Goal: Task Accomplishment & Management: Complete application form

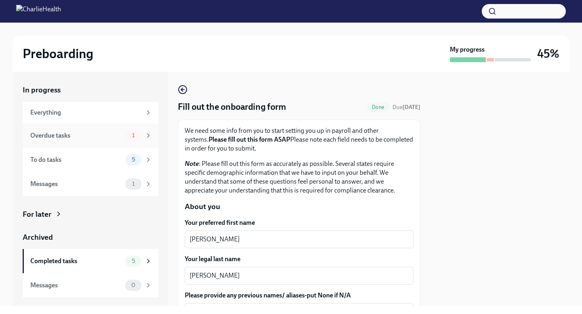
click at [76, 135] on div "Overdue tasks" at bounding box center [76, 135] width 92 height 9
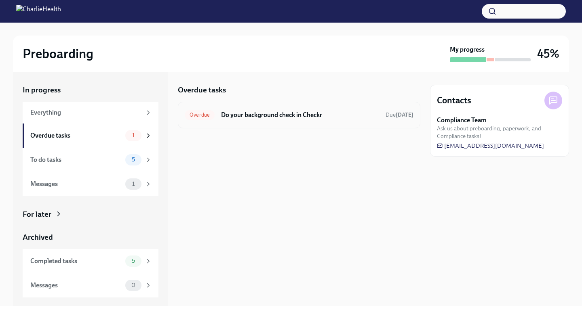
click at [259, 112] on h6 "Do your background check in Checkr" at bounding box center [300, 115] width 158 height 9
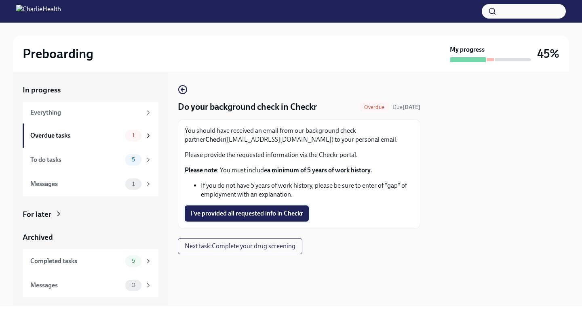
click at [236, 211] on span "I've provided all requested info in Checkr" at bounding box center [246, 214] width 113 height 8
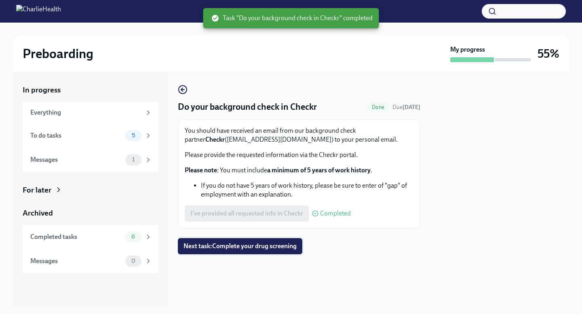
click at [268, 250] on span "Next task : Complete your drug screening" at bounding box center [239, 246] width 113 height 8
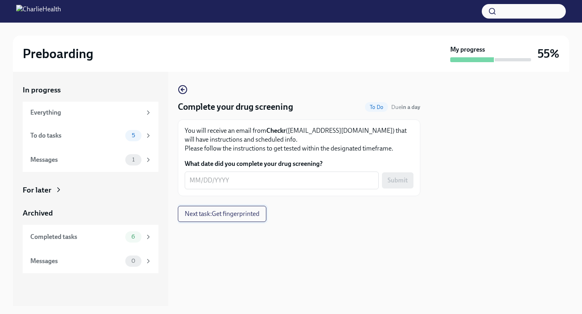
click at [236, 218] on span "Next task : Get fingerprinted" at bounding box center [222, 214] width 75 height 8
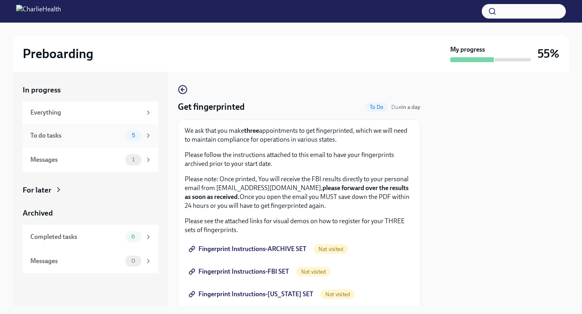
click at [86, 137] on div "To do tasks" at bounding box center [76, 135] width 92 height 9
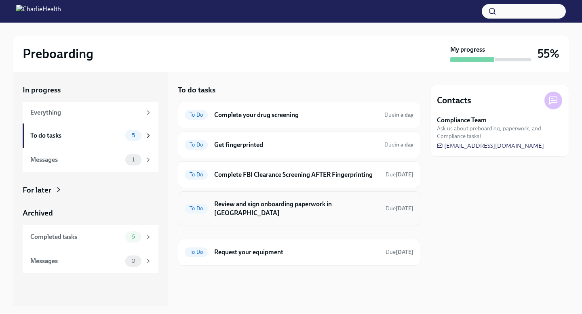
click at [245, 201] on h6 "Review and sign onboarding paperwork in [GEOGRAPHIC_DATA]" at bounding box center [296, 209] width 165 height 18
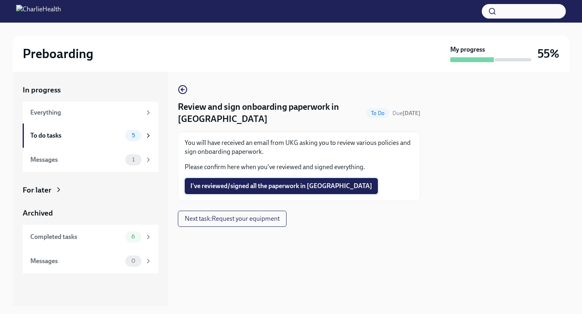
click at [244, 181] on button "I've reviewed/signed all the paperwork in [GEOGRAPHIC_DATA]" at bounding box center [281, 186] width 193 height 16
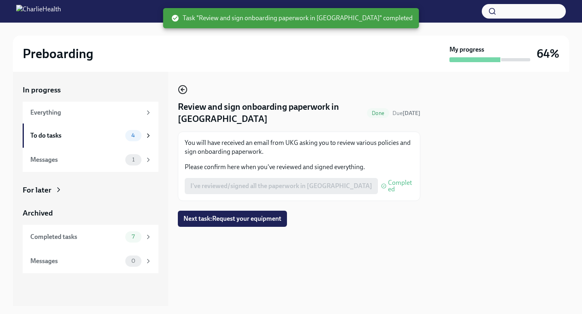
click at [185, 87] on circle "button" at bounding box center [183, 90] width 8 height 8
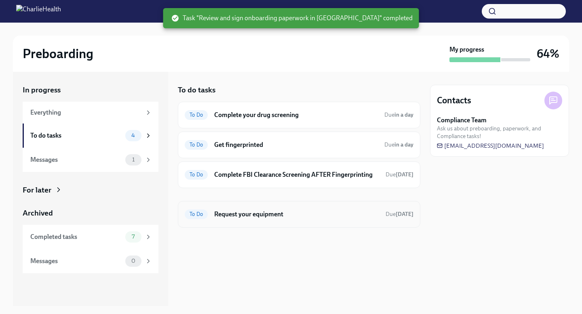
click at [242, 215] on h6 "Request your equipment" at bounding box center [296, 214] width 165 height 9
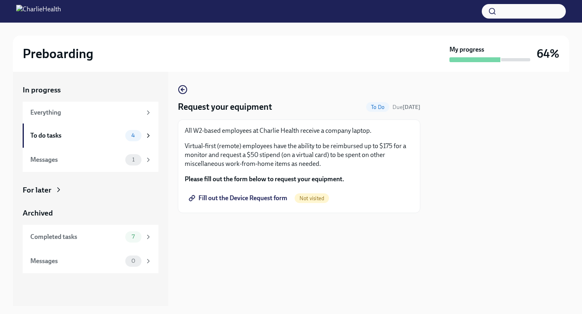
click at [236, 197] on span "Fill out the Device Request form" at bounding box center [238, 198] width 97 height 8
click at [63, 141] on div "To do tasks 3" at bounding box center [91, 135] width 122 height 11
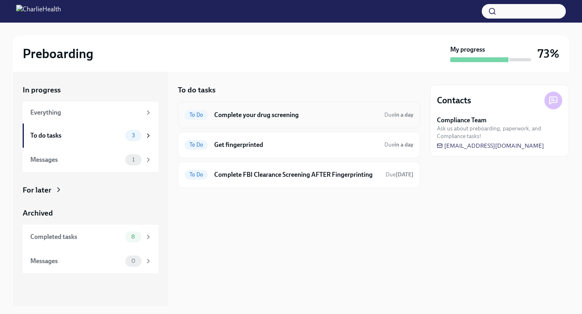
click at [242, 127] on div "To Do Complete your drug screening Due in a day" at bounding box center [299, 115] width 242 height 27
click at [242, 116] on h6 "Complete your drug screening" at bounding box center [296, 115] width 164 height 9
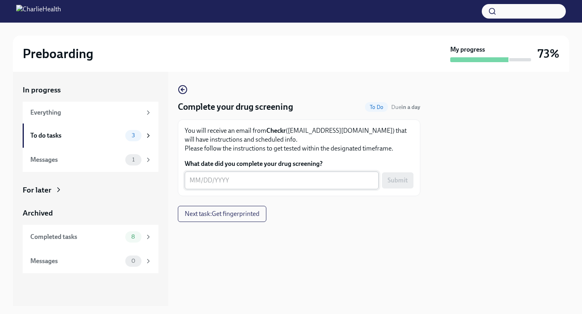
click at [185, 175] on div "x ​" at bounding box center [282, 181] width 194 height 18
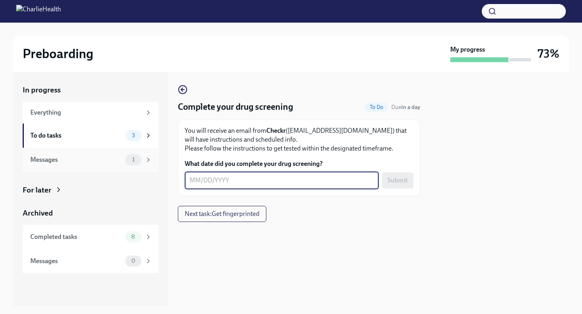
click at [63, 164] on div "Messages 1" at bounding box center [91, 159] width 122 height 11
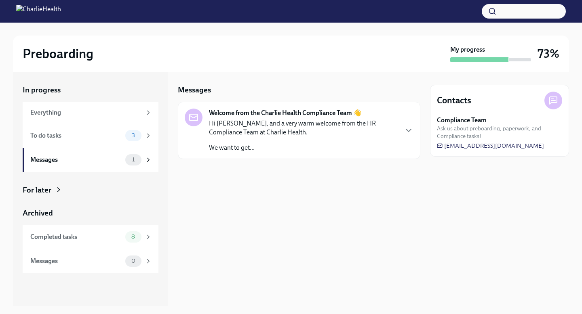
click at [252, 134] on p "Hi [PERSON_NAME], and a very warm welcome from the HR Compliance Team at Charli…" at bounding box center [303, 128] width 188 height 18
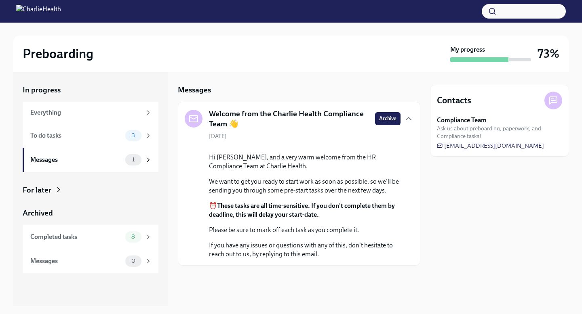
scroll to position [48, 0]
click at [78, 100] on div "In progress Everything To do tasks 3 Messages 1" at bounding box center [91, 128] width 136 height 87
click at [78, 120] on div "Everything" at bounding box center [91, 113] width 136 height 22
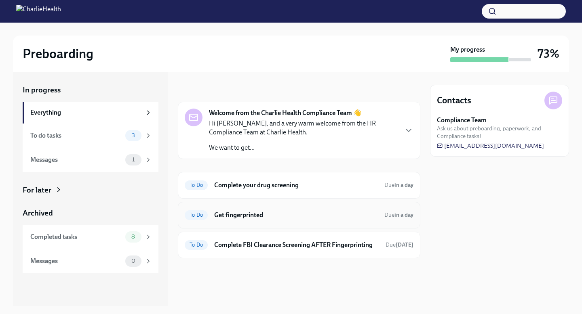
click at [251, 220] on div "To Do Get fingerprinted Due in a day" at bounding box center [299, 215] width 229 height 13
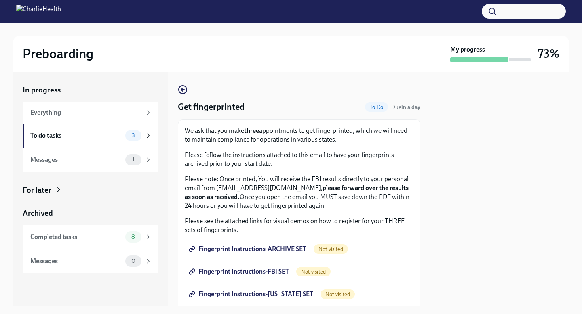
click at [266, 251] on span "Fingerprint Instructions-ARCHIVE SET" at bounding box center [248, 249] width 116 height 8
click at [265, 272] on span "Fingerprint Instructions-FBI SET" at bounding box center [239, 272] width 99 height 8
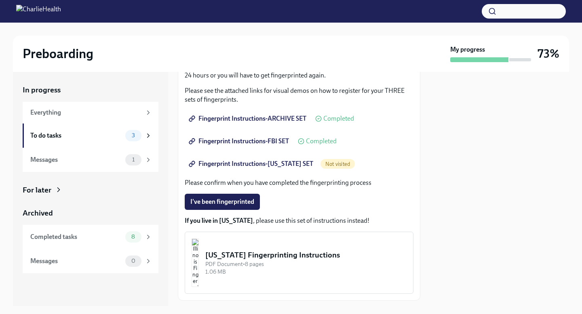
scroll to position [131, 0]
click at [232, 162] on span "Fingerprint Instructions-[US_STATE] SET" at bounding box center [251, 164] width 123 height 8
click at [229, 200] on span "I've been fingerprinted" at bounding box center [222, 202] width 64 height 8
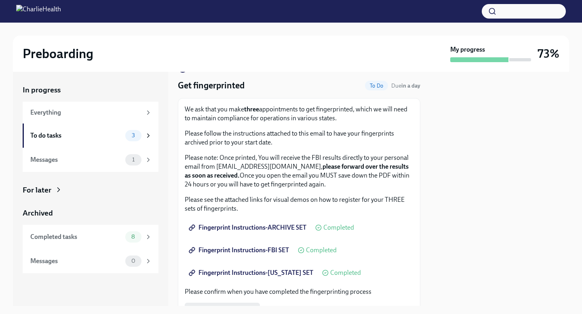
scroll to position [25, 0]
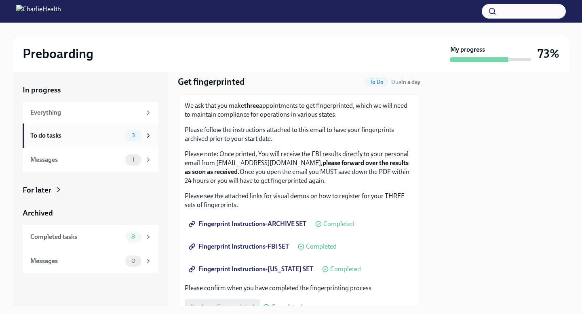
click at [143, 138] on div "3" at bounding box center [138, 135] width 27 height 11
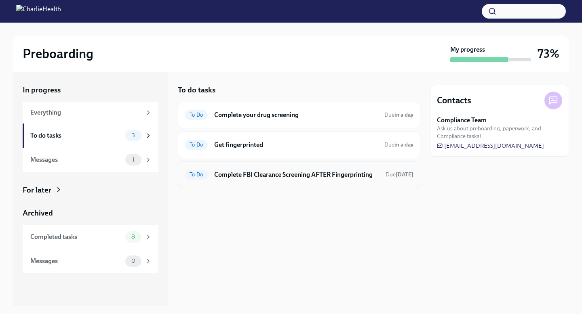
click at [249, 175] on h6 "Complete FBI Clearance Screening AFTER Fingerprinting" at bounding box center [296, 175] width 165 height 9
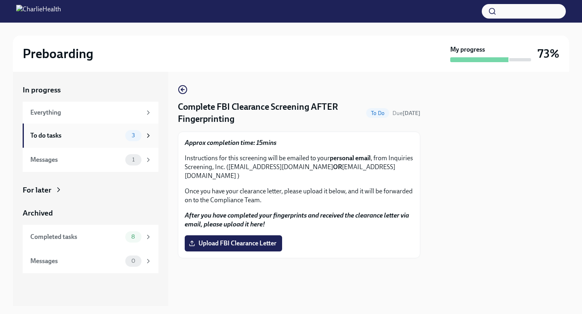
click at [118, 137] on div "To do tasks" at bounding box center [76, 135] width 92 height 9
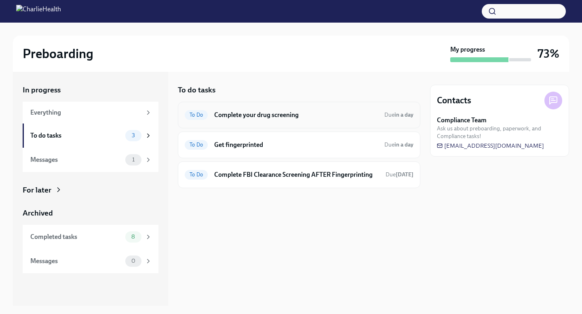
click at [379, 115] on div "To Do Complete your drug screening Due in a day" at bounding box center [299, 115] width 229 height 13
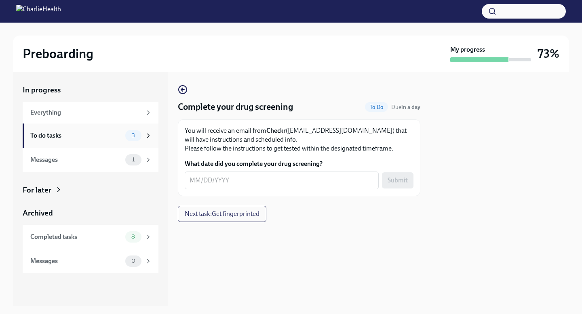
click at [122, 137] on div "To do tasks 3" at bounding box center [91, 135] width 122 height 11
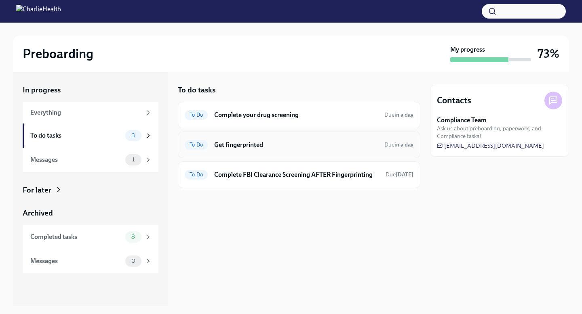
click at [309, 148] on h6 "Get fingerprinted" at bounding box center [296, 145] width 164 height 9
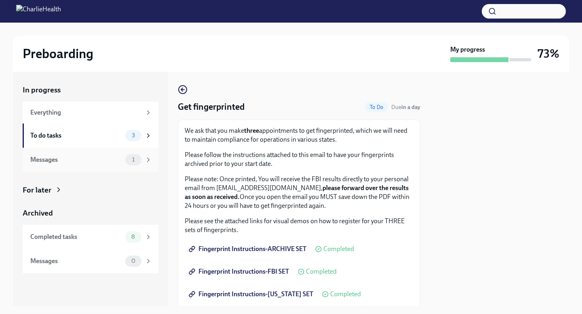
click at [44, 163] on div "Messages" at bounding box center [76, 160] width 92 height 9
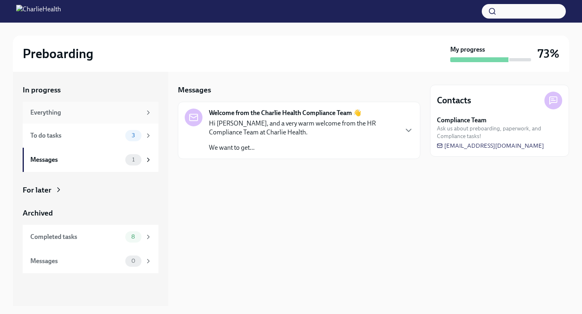
click at [55, 110] on div "Everything" at bounding box center [85, 112] width 111 height 9
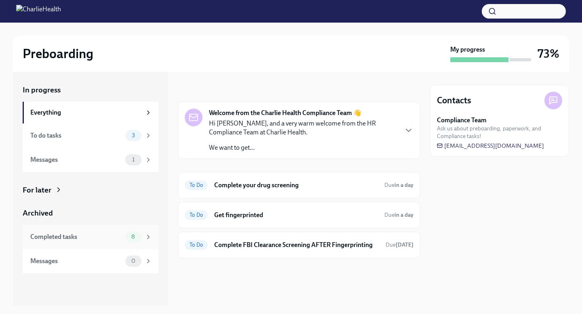
click at [64, 242] on div "Completed tasks 8" at bounding box center [91, 237] width 122 height 11
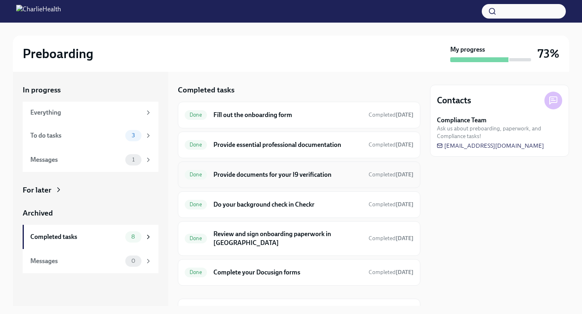
click at [350, 171] on div "Done Provide documents for your I9 verification Completed [DATE]" at bounding box center [299, 175] width 229 height 13
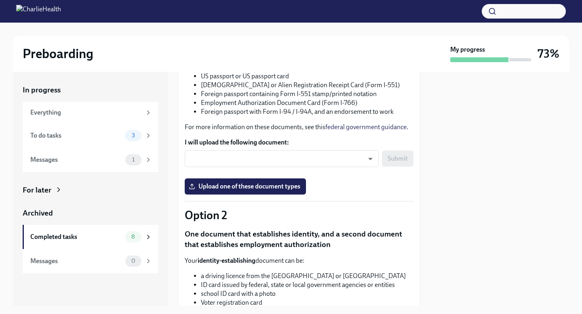
scroll to position [120, 0]
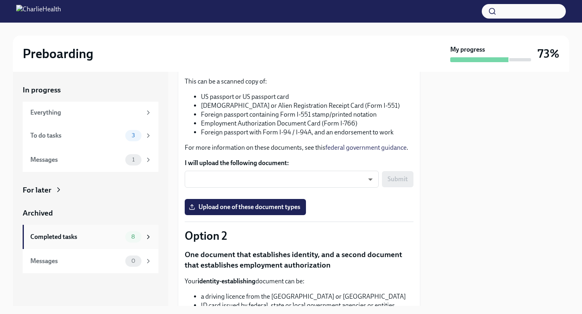
click at [134, 237] on span "8" at bounding box center [132, 237] width 13 height 6
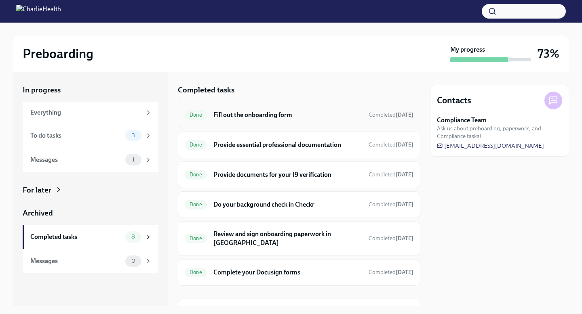
click at [276, 115] on h6 "Fill out the onboarding form" at bounding box center [287, 115] width 149 height 9
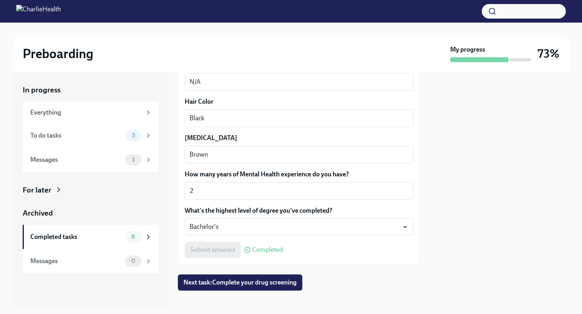
scroll to position [786, 0]
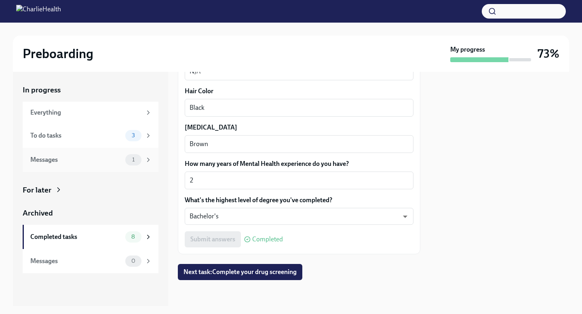
click at [64, 162] on div "Messages" at bounding box center [76, 160] width 92 height 9
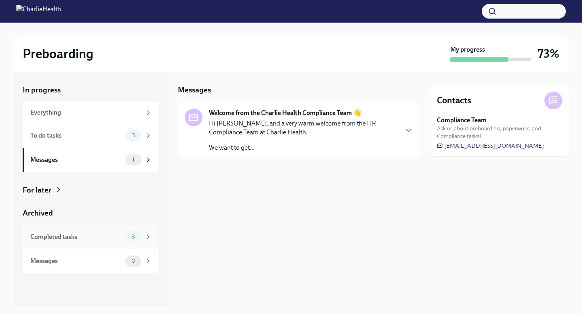
click at [71, 248] on div "Completed tasks 8" at bounding box center [91, 237] width 136 height 24
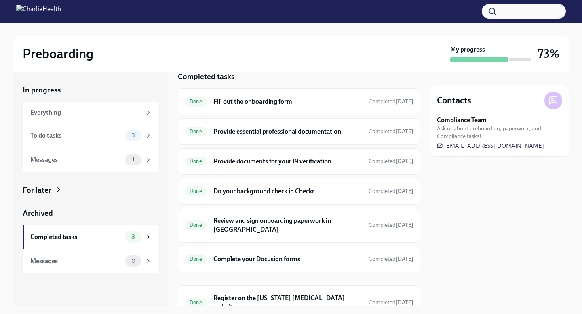
scroll to position [15, 0]
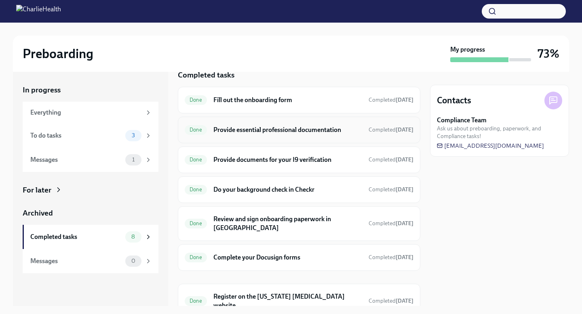
click at [319, 125] on div "Done Provide essential professional documentation Completed [DATE]" at bounding box center [299, 130] width 229 height 13
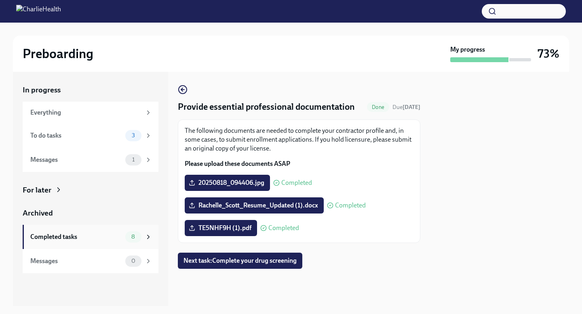
click at [61, 240] on div "Completed tasks" at bounding box center [76, 237] width 92 height 9
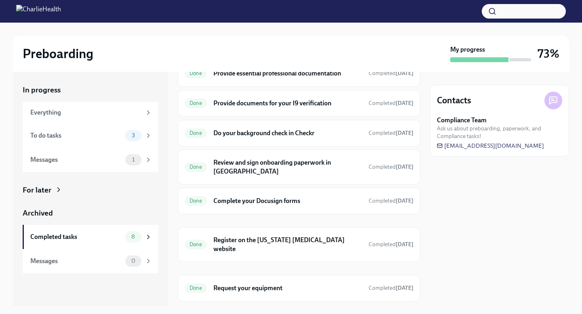
scroll to position [85, 0]
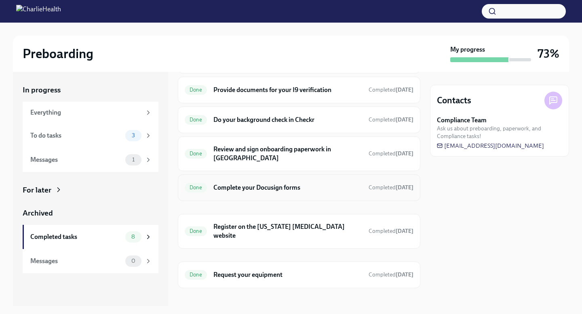
click at [256, 184] on div "Done Complete your Docusign forms Completed [DATE]" at bounding box center [299, 187] width 229 height 13
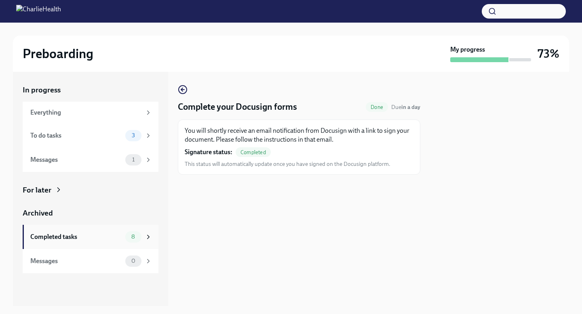
click at [86, 234] on div "Completed tasks" at bounding box center [76, 237] width 92 height 9
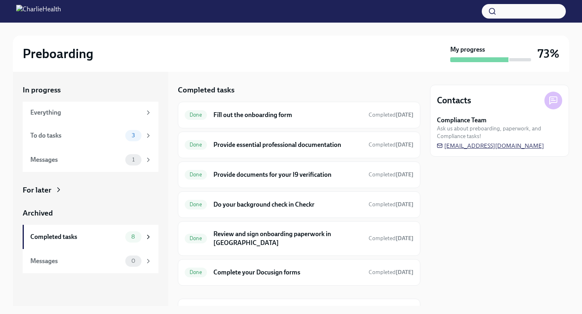
click at [536, 148] on span "[EMAIL_ADDRESS][DOMAIN_NAME]" at bounding box center [490, 146] width 107 height 8
drag, startPoint x: 551, startPoint y: 148, endPoint x: 461, endPoint y: 144, distance: 90.6
click at [461, 144] on div "Compliance Team Ask us about preboarding, paperwork, and Compliance tasks! [EMA…" at bounding box center [499, 133] width 125 height 34
click at [129, 137] on span "3" at bounding box center [133, 136] width 13 height 6
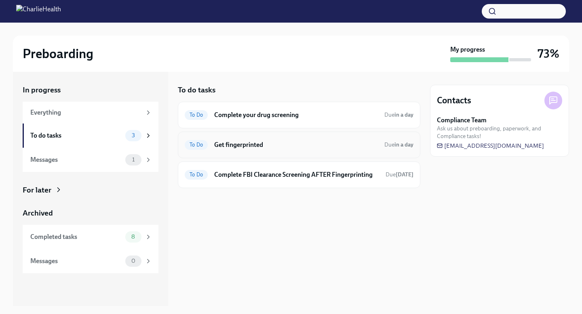
click at [279, 153] on div "To Do Get fingerprinted Due in a day" at bounding box center [299, 145] width 242 height 27
click at [277, 146] on h6 "Get fingerprinted" at bounding box center [296, 145] width 164 height 9
